Goal: Information Seeking & Learning: Learn about a topic

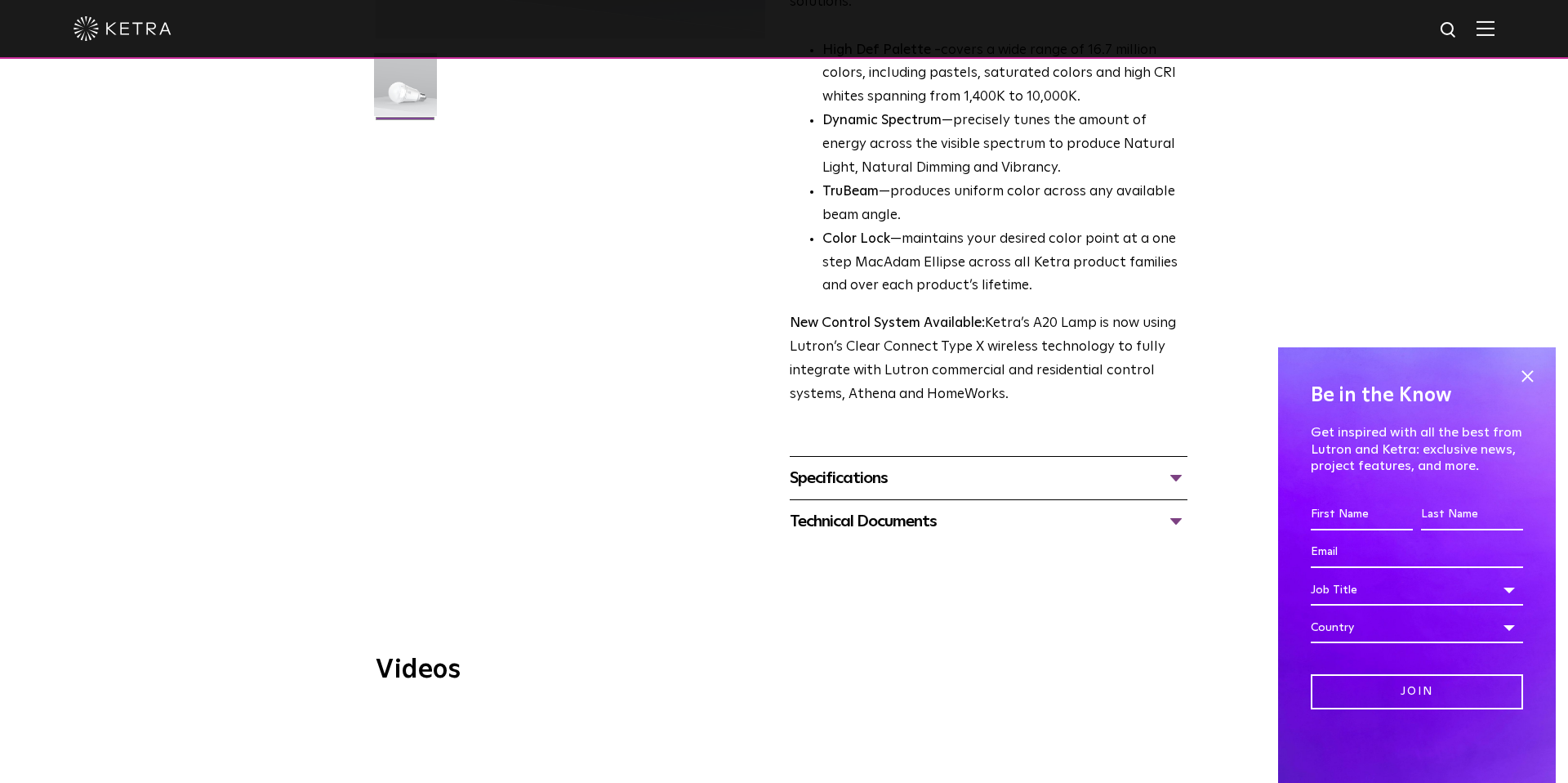
scroll to position [481, 0]
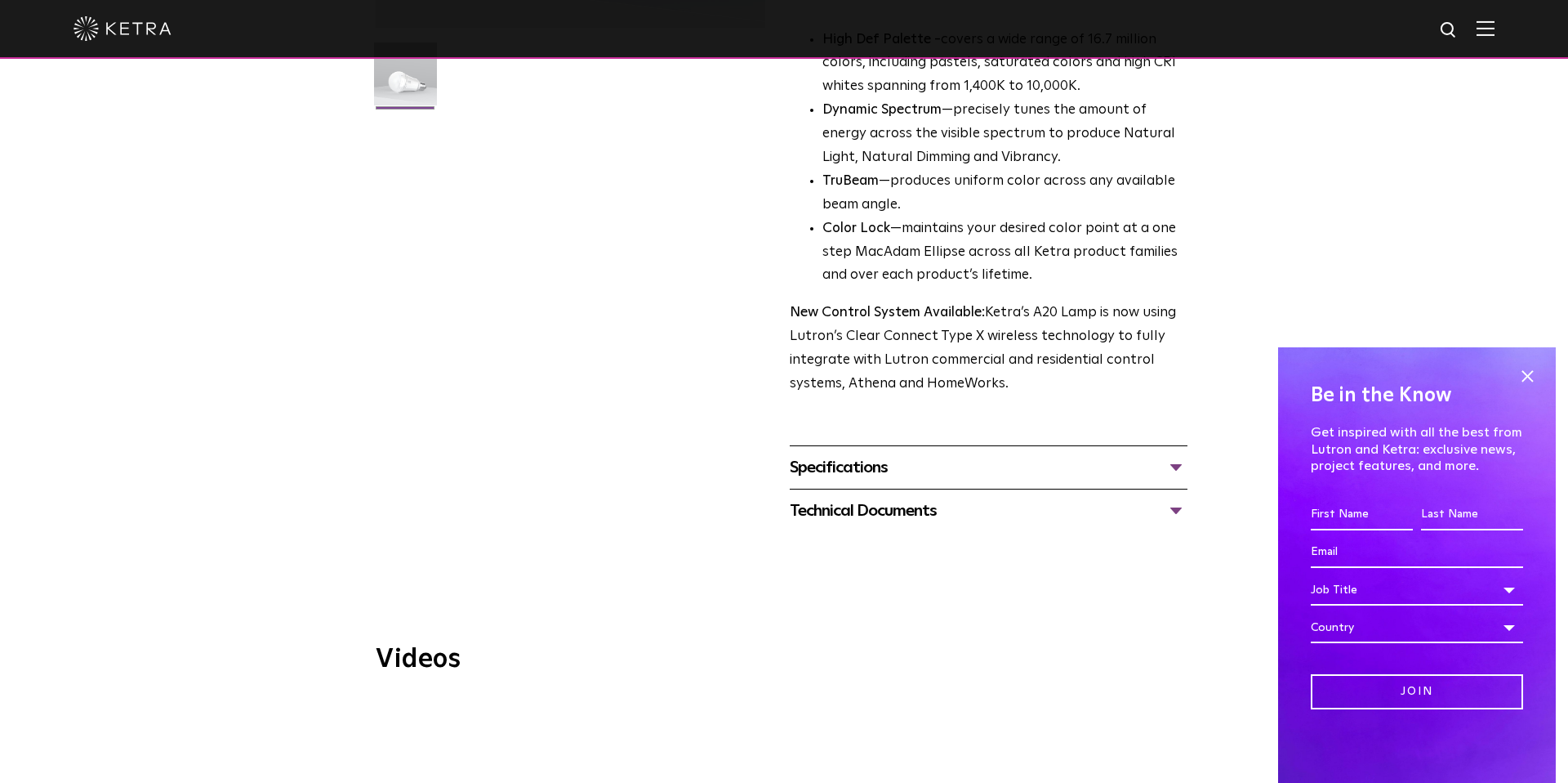
click at [1177, 454] on div "Specifications" at bounding box center [988, 467] width 398 height 26
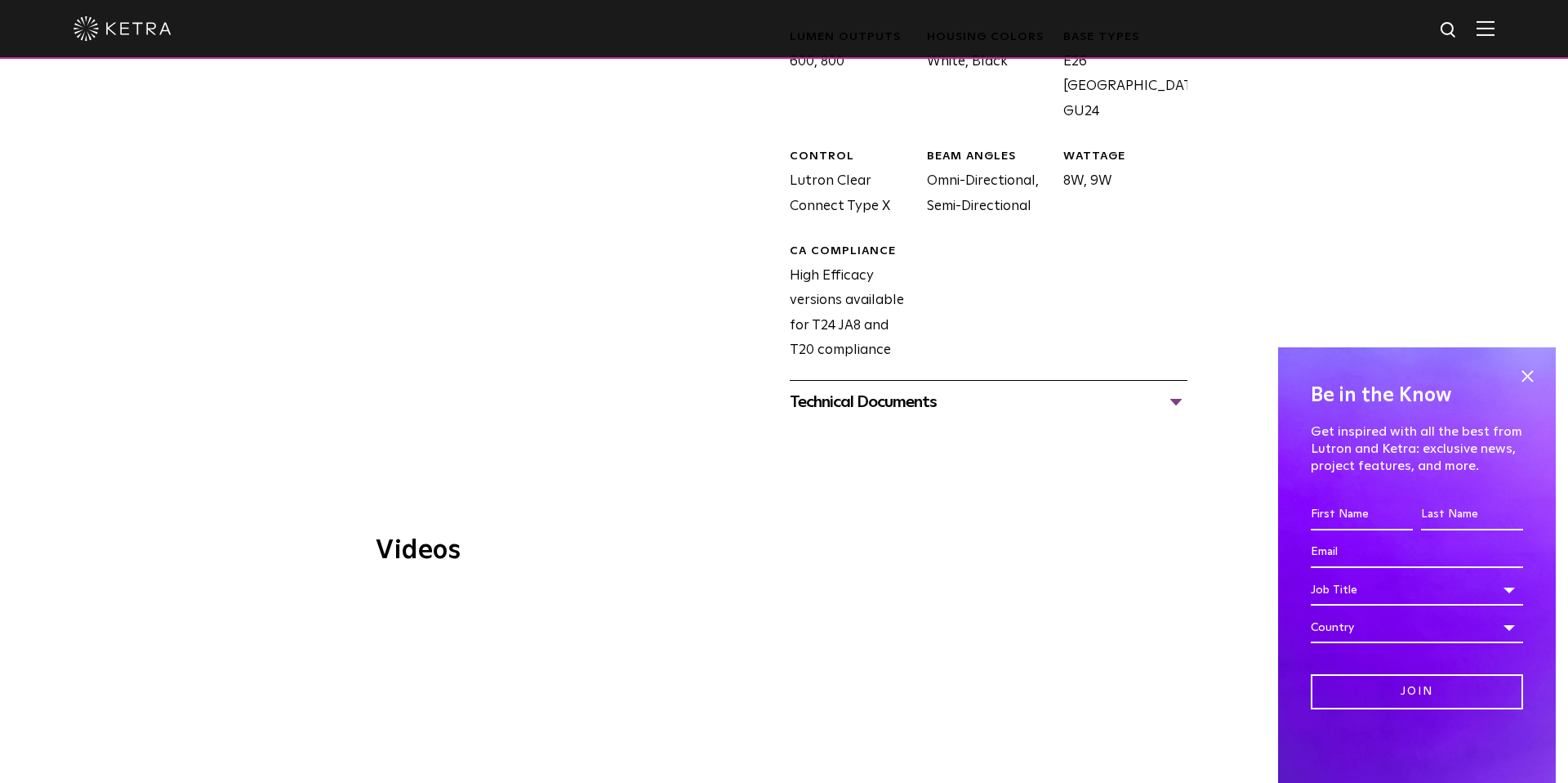
scroll to position [978, 0]
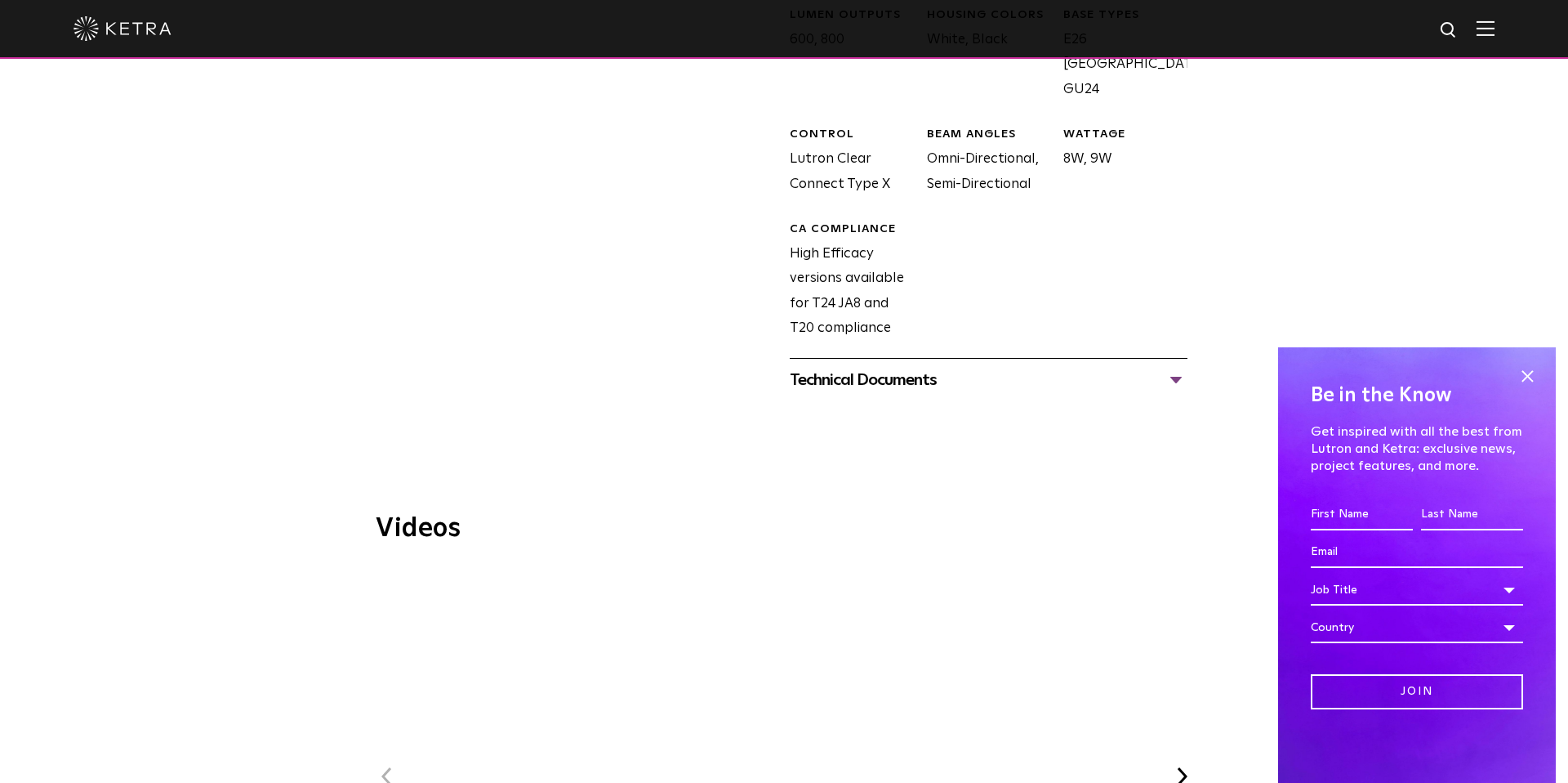
click at [1173, 367] on div "Technical Documents" at bounding box center [988, 379] width 398 height 26
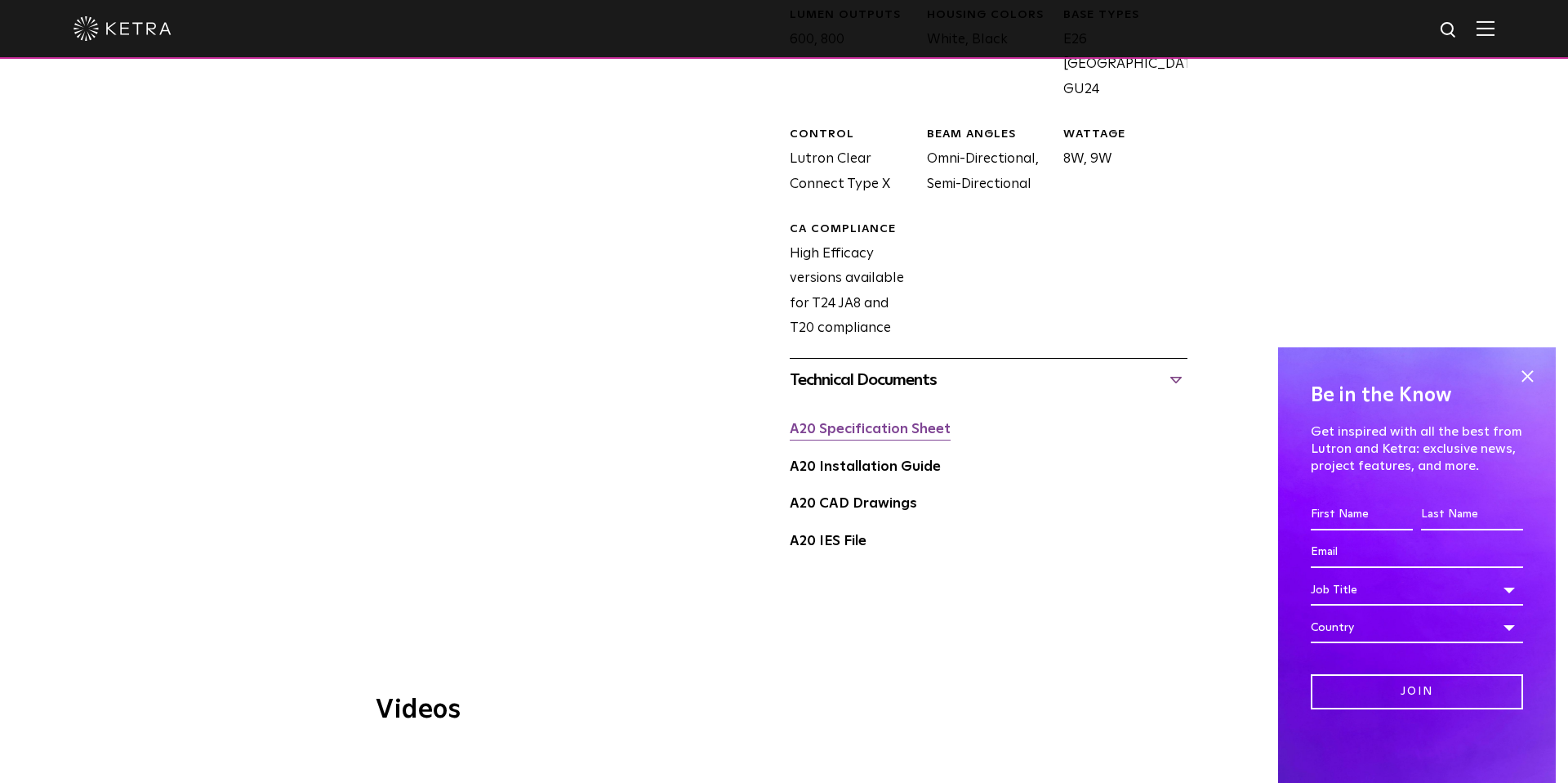
click at [910, 422] on link "A20 Specification Sheet" at bounding box center [869, 429] width 161 height 14
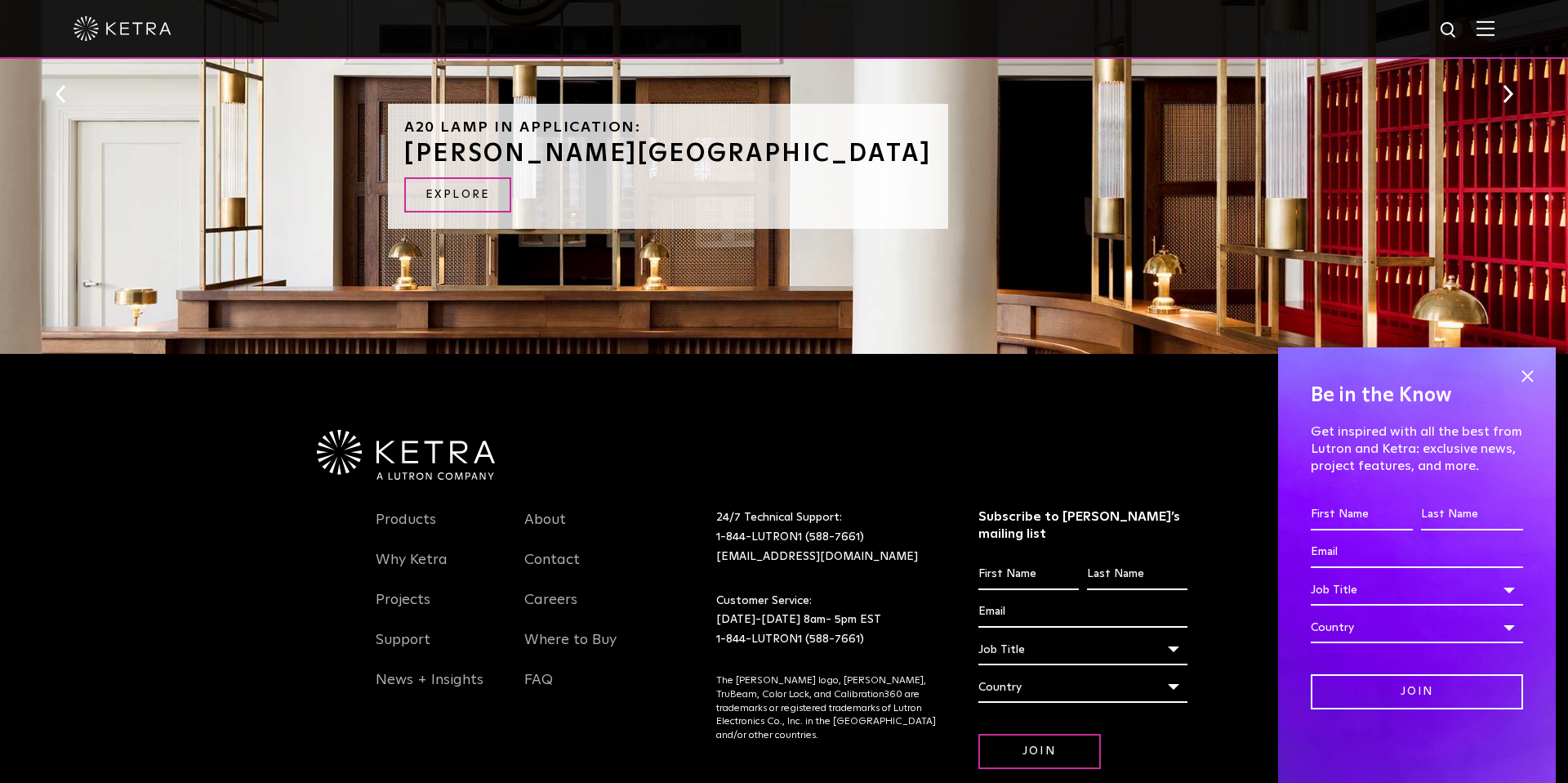
scroll to position [2489, 0]
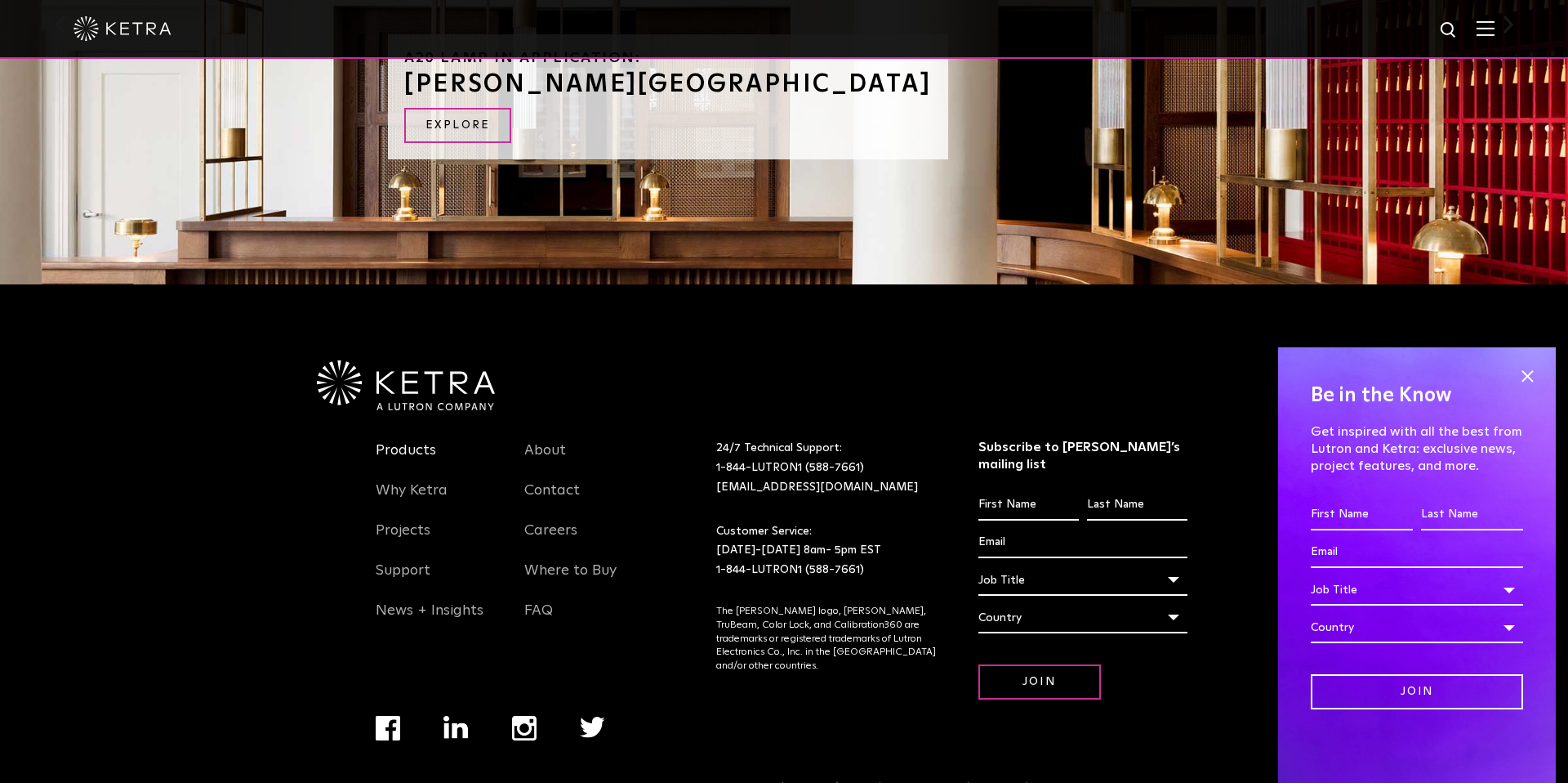
click at [407, 441] on link "Products" at bounding box center [405, 459] width 60 height 37
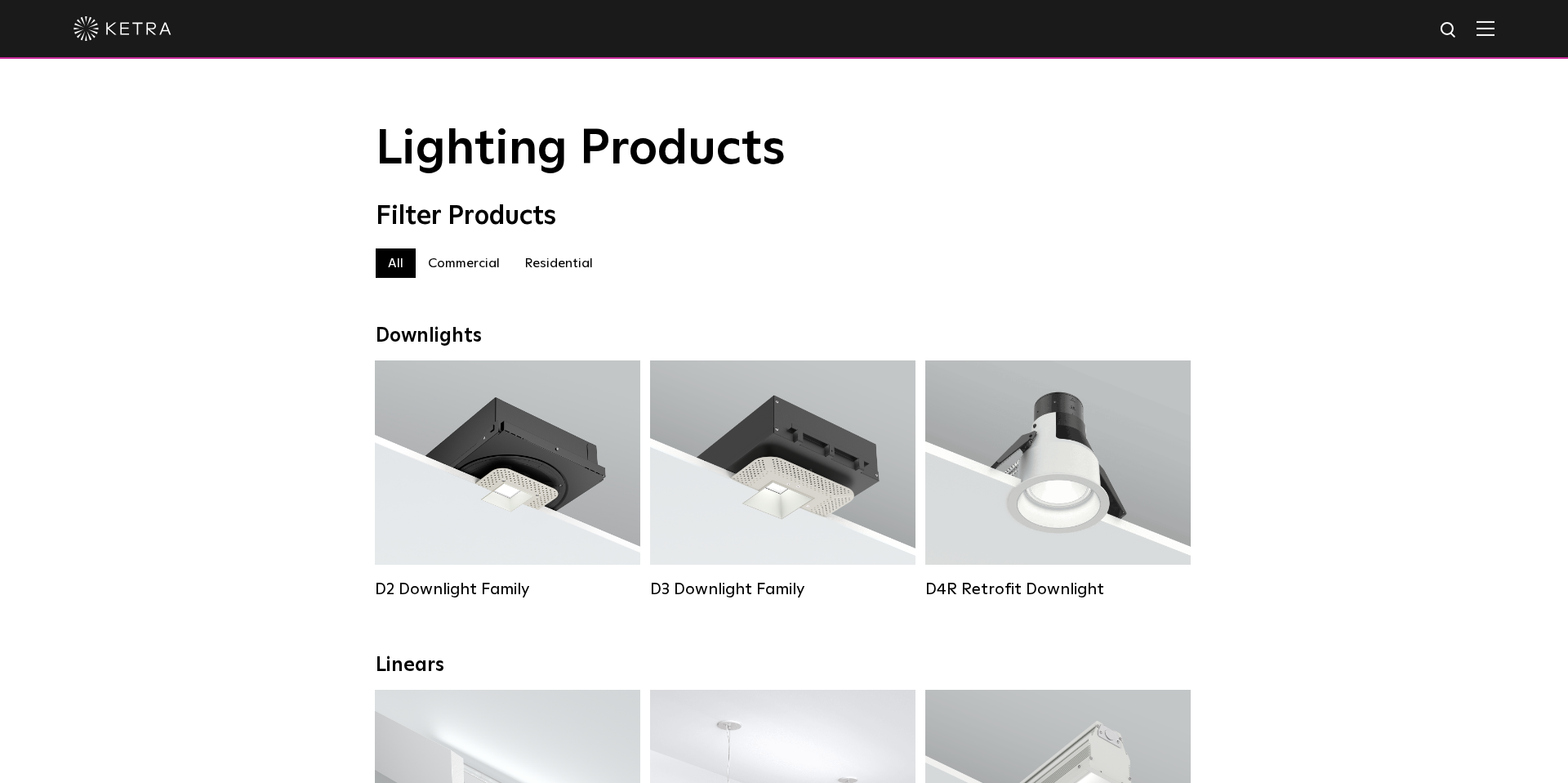
click at [557, 263] on label "Residential" at bounding box center [559, 263] width 93 height 30
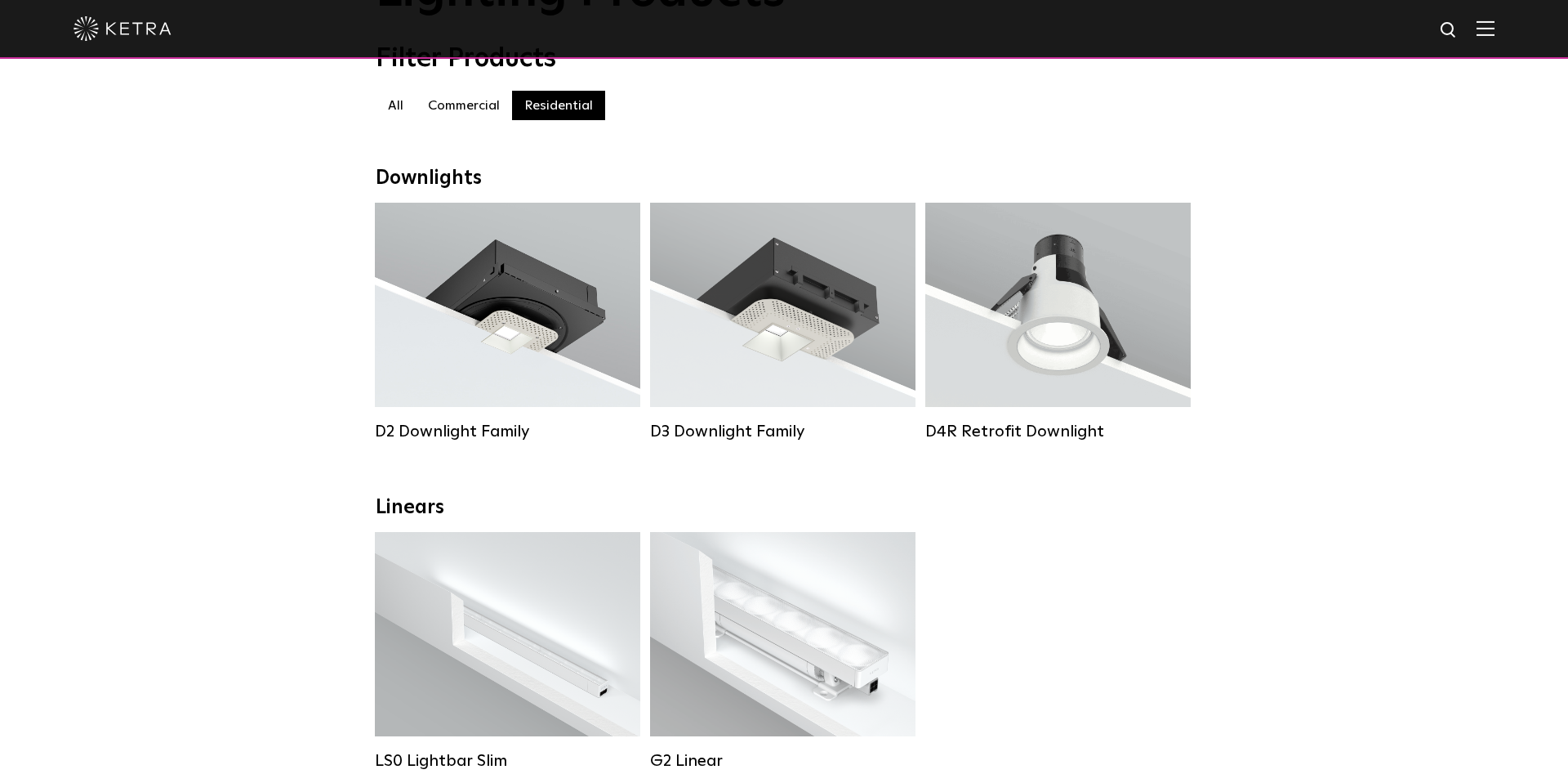
scroll to position [135, 0]
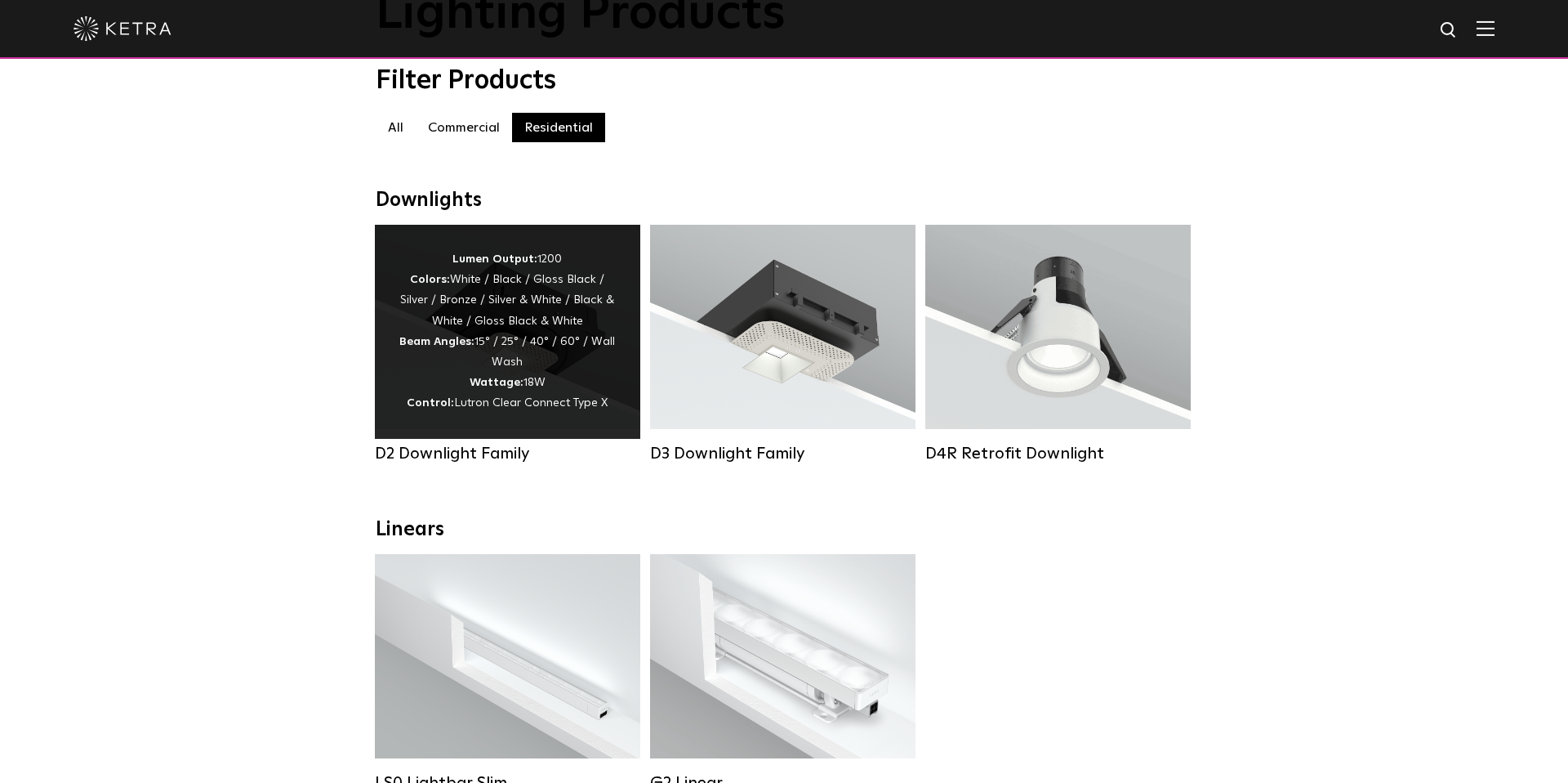
click at [518, 296] on div "Lumen Output: 1200 Colors: White / Black / Gloss Black / Silver / Bronze / Silv…" at bounding box center [506, 331] width 216 height 165
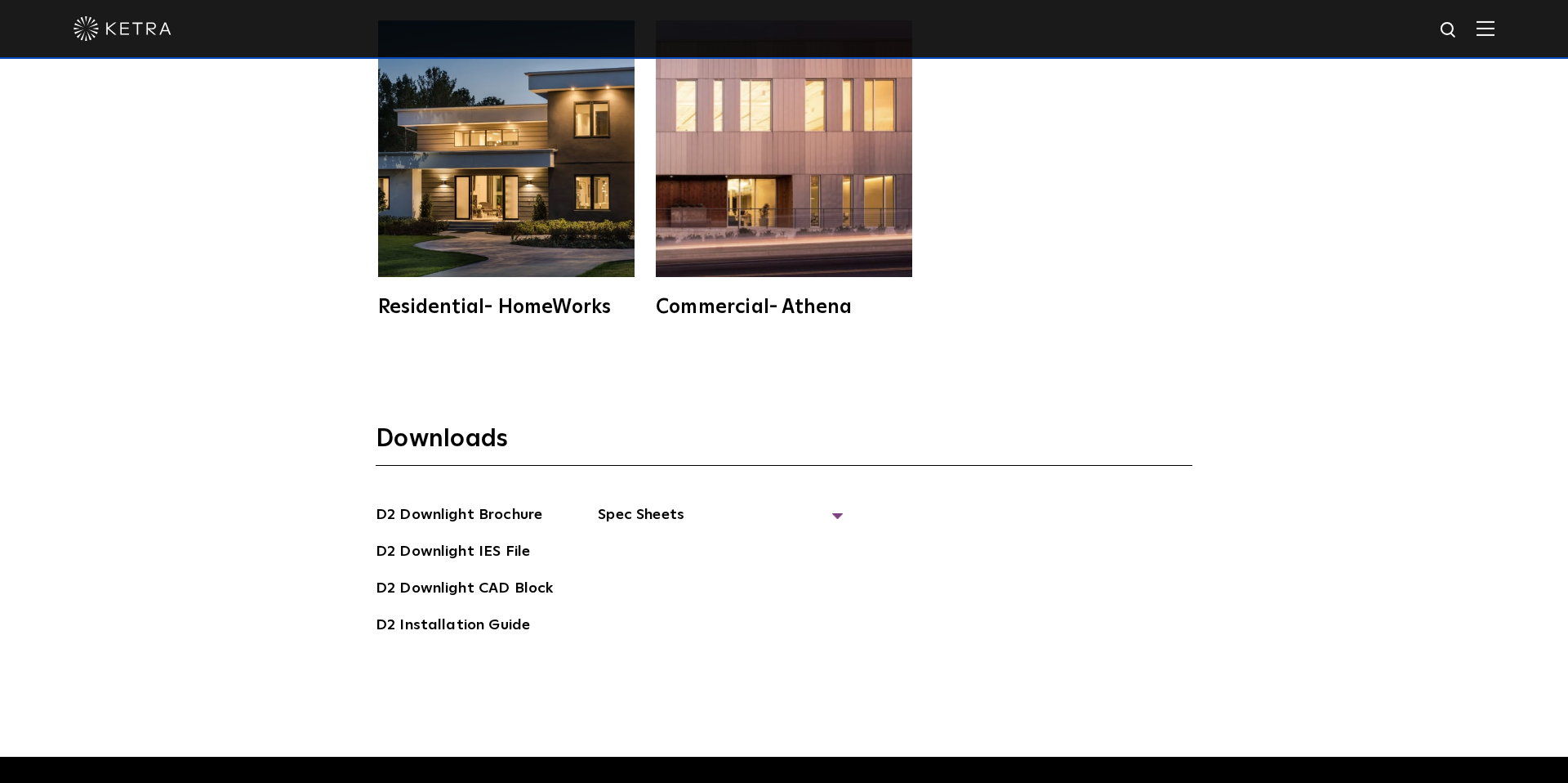
scroll to position [4590, 0]
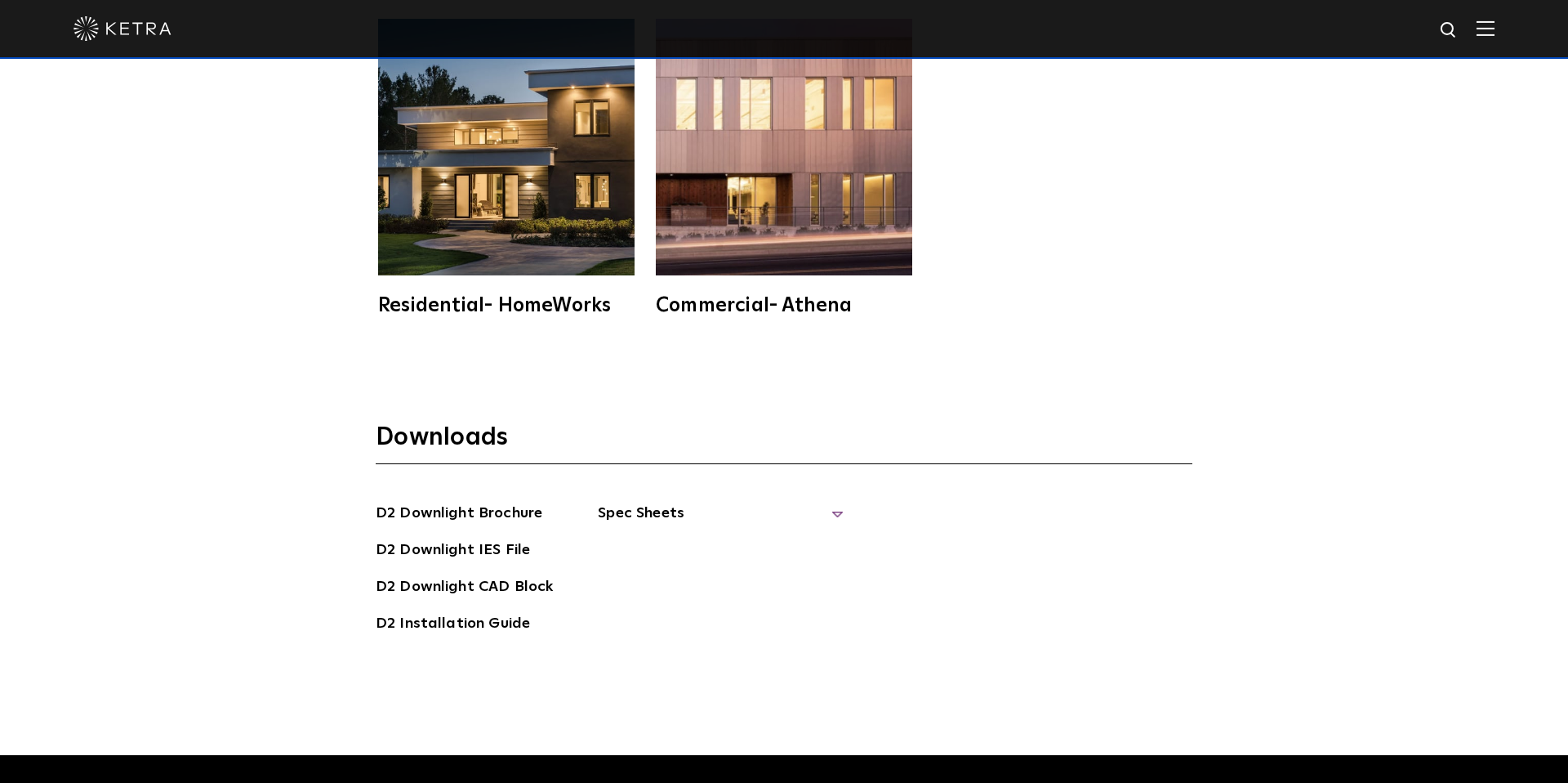
click at [643, 502] on span "Spec Sheets" at bounding box center [720, 520] width 245 height 36
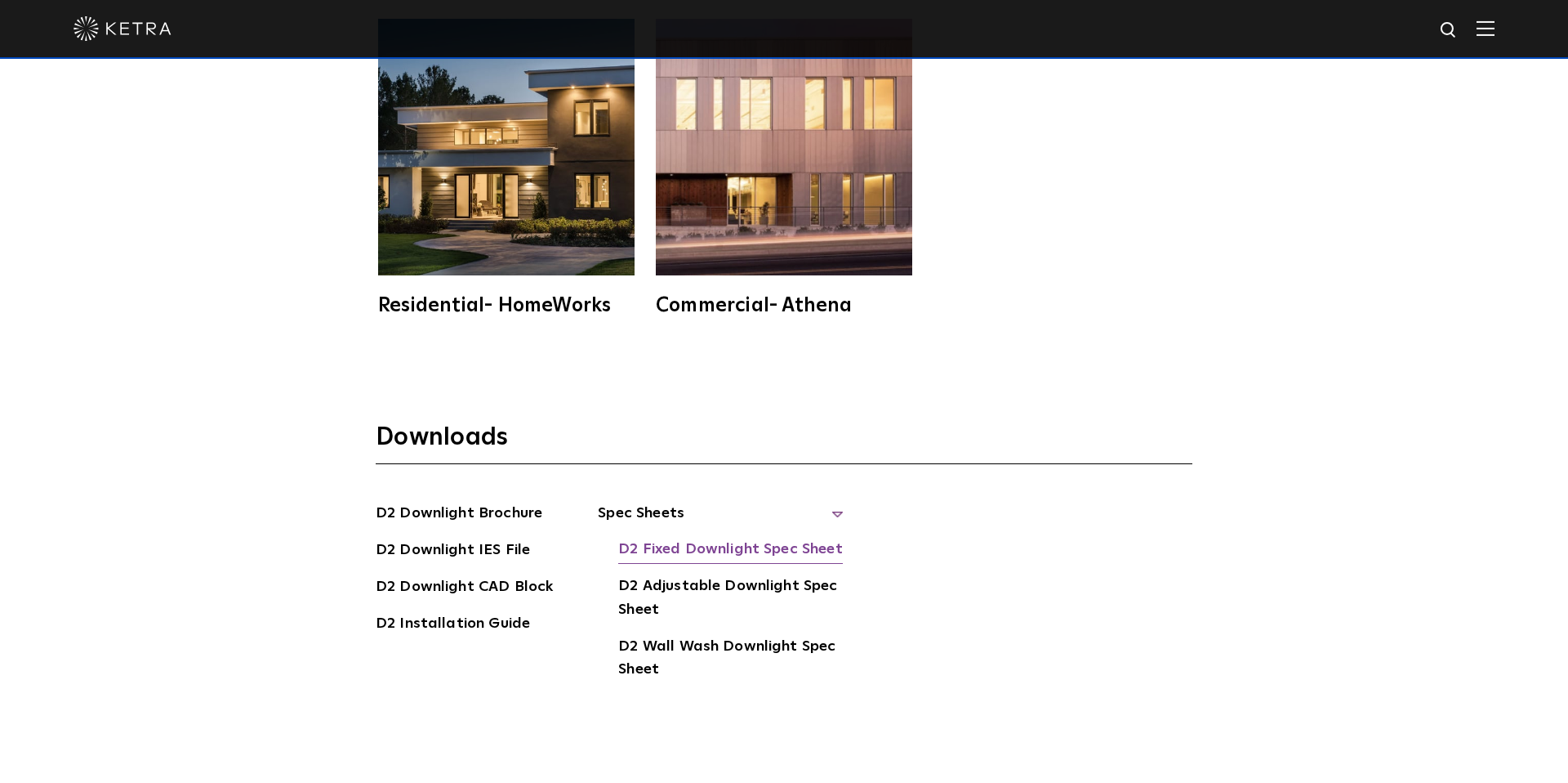
click at [663, 537] on link "D2 Fixed Downlight Spec Sheet" at bounding box center [729, 550] width 224 height 26
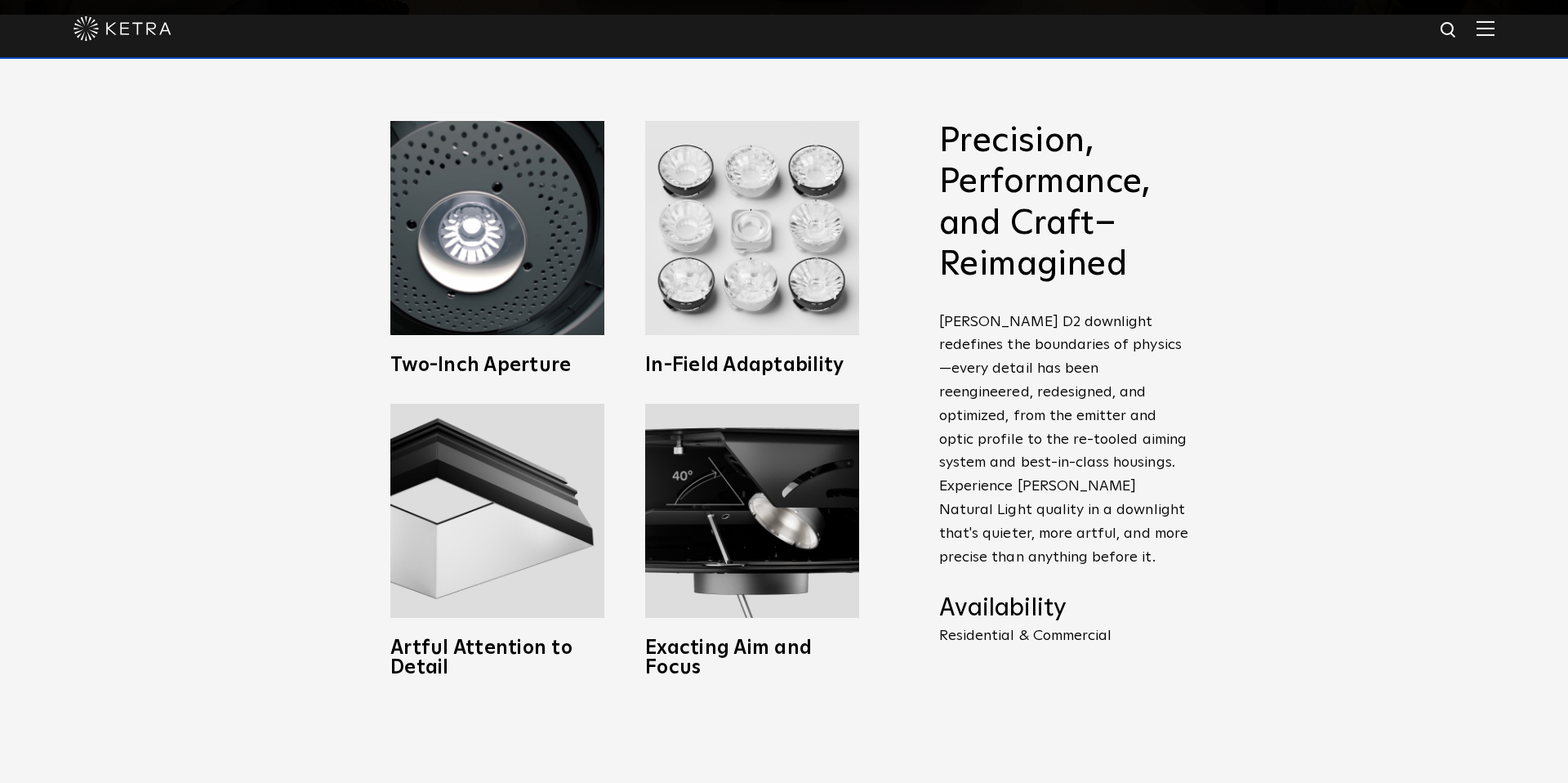
scroll to position [0, 0]
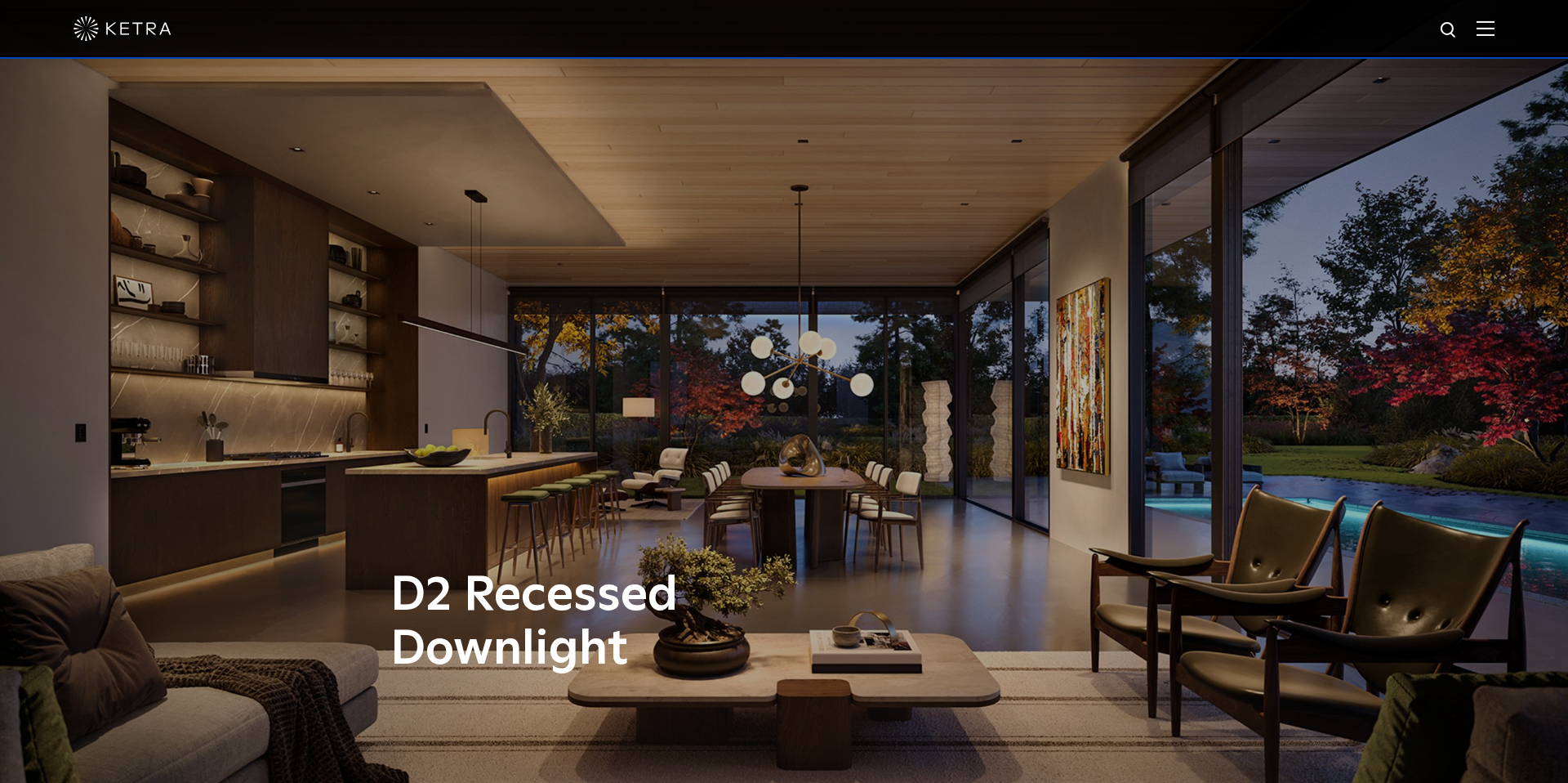
click at [91, 31] on img at bounding box center [122, 29] width 98 height 25
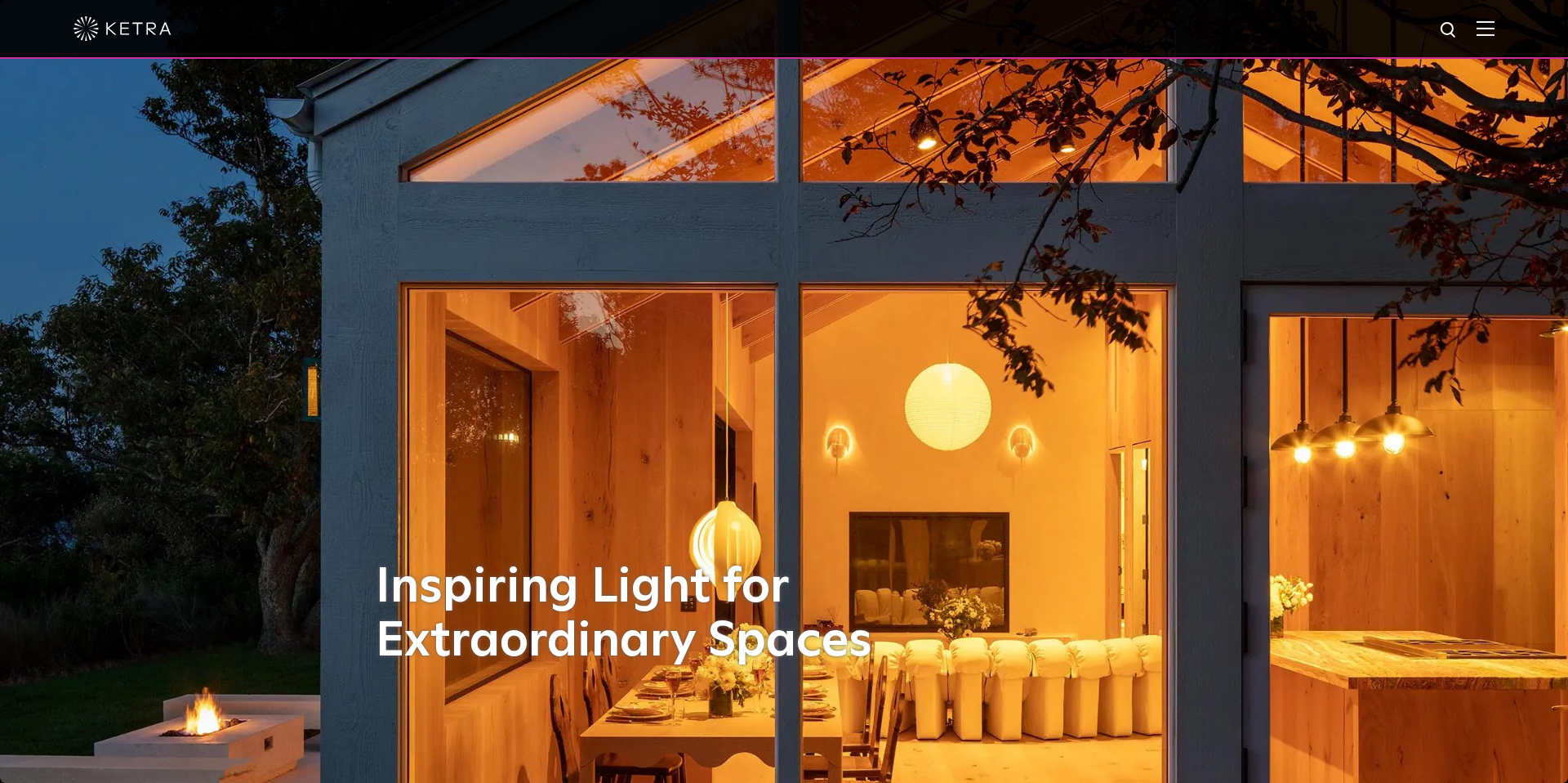
click at [1489, 26] on img at bounding box center [1485, 28] width 18 height 15
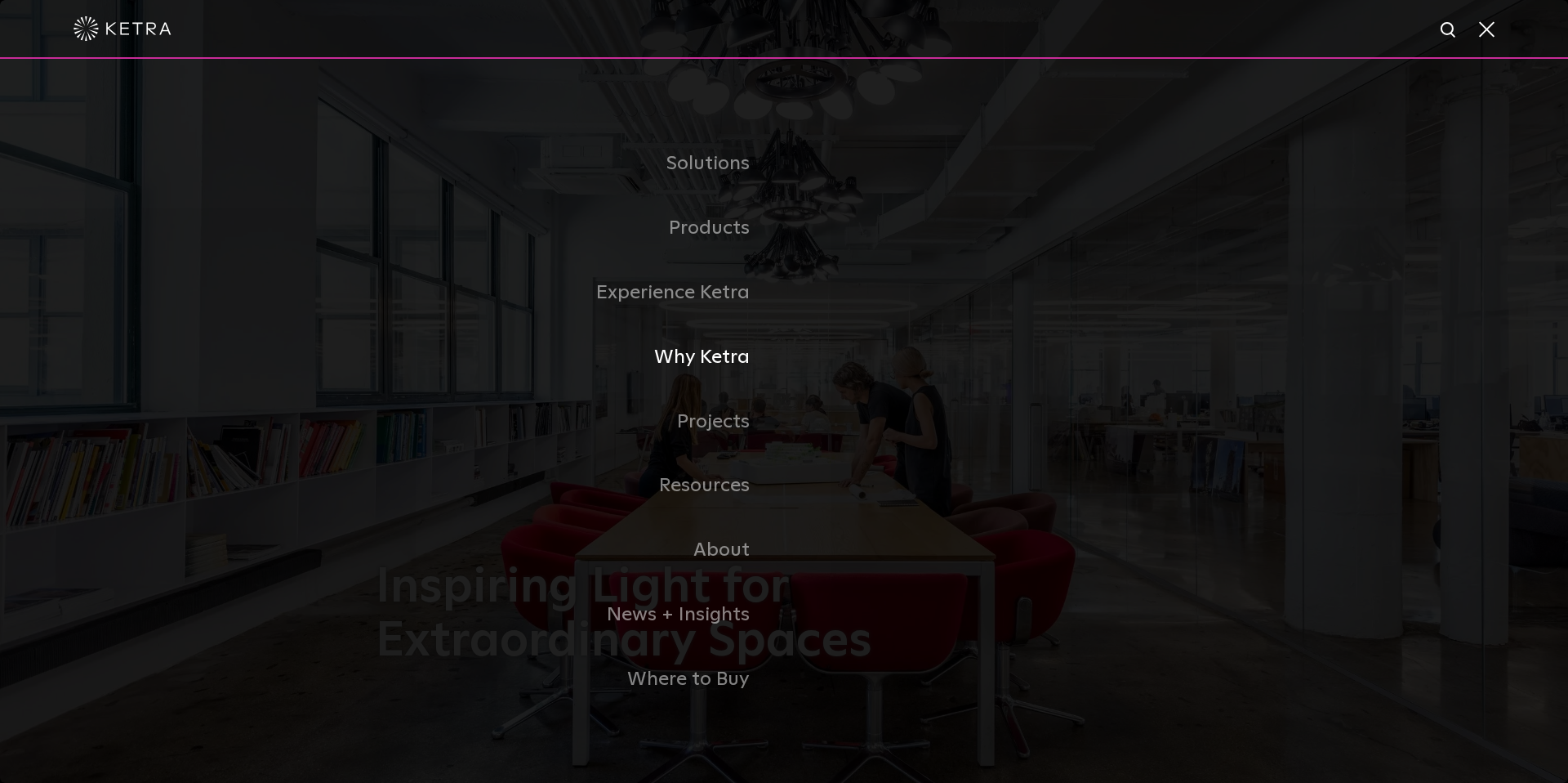
click at [733, 362] on link "Why Ketra" at bounding box center [579, 357] width 408 height 65
